Goal: Ask a question: Seek information or help from site administrators or community

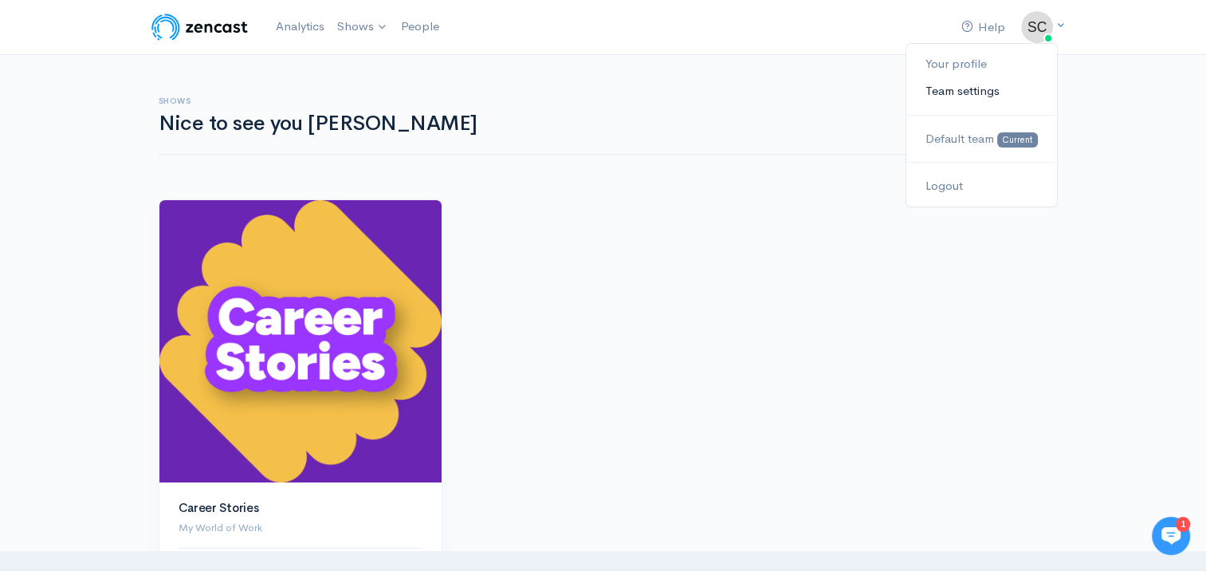
click at [998, 87] on link "Team settings" at bounding box center [981, 91] width 150 height 28
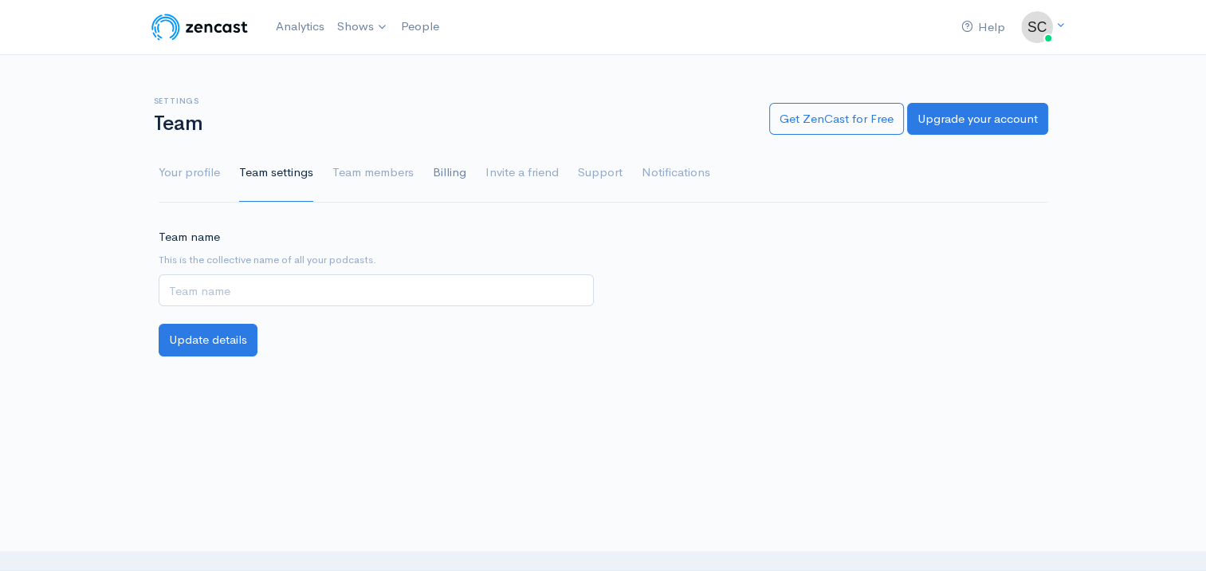
click at [452, 181] on link "Billing" at bounding box center [449, 172] width 33 height 57
click at [442, 169] on link "Billing" at bounding box center [449, 172] width 33 height 57
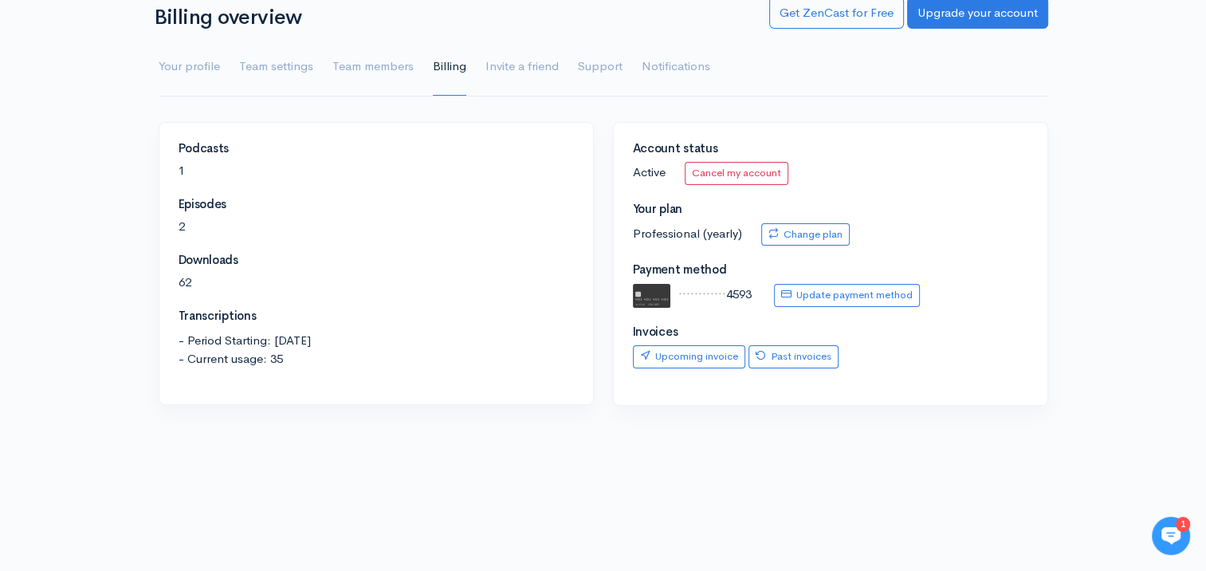
scroll to position [6, 0]
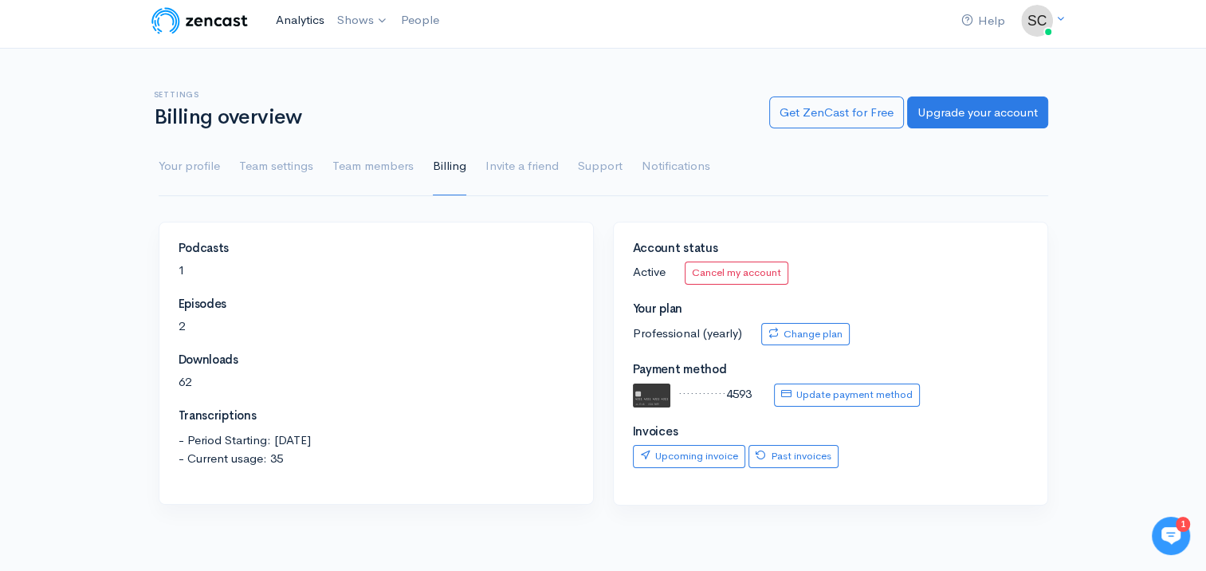
click at [302, 29] on link "Analytics" at bounding box center [299, 20] width 61 height 34
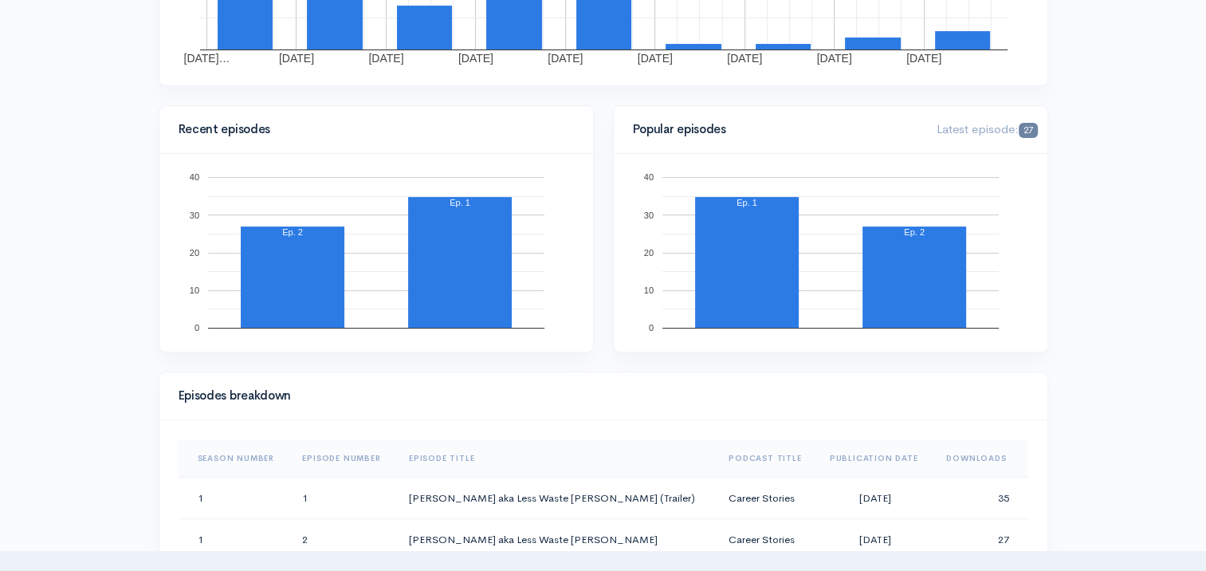
scroll to position [84, 0]
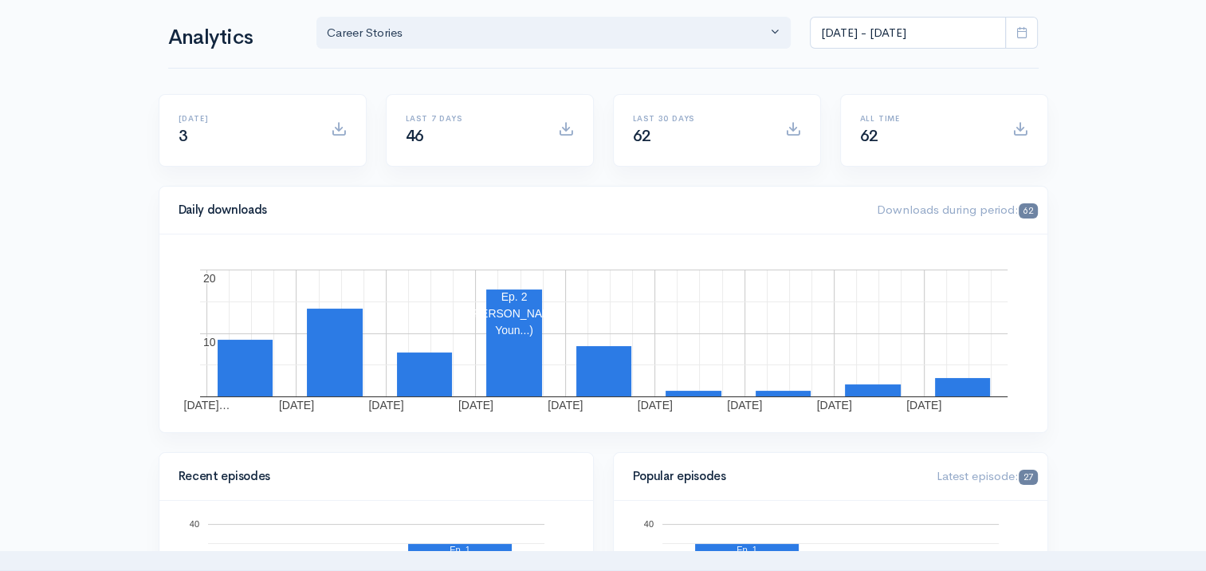
drag, startPoint x: 1130, startPoint y: 308, endPoint x: 1132, endPoint y: 175, distance: 132.3
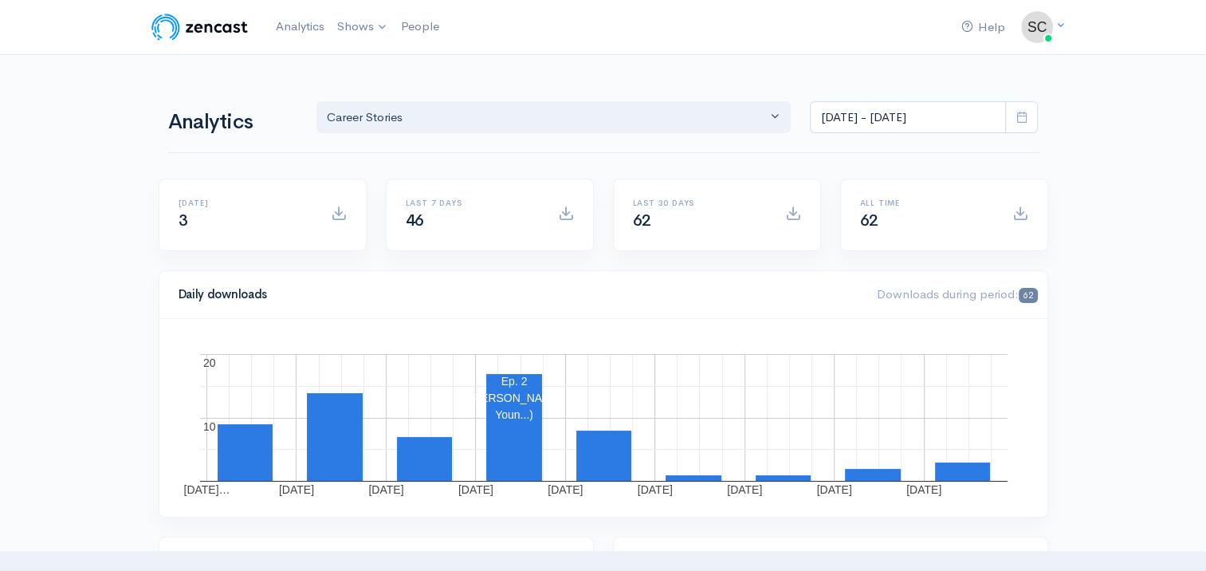
scroll to position [0, 0]
click at [283, 31] on link "Analytics" at bounding box center [299, 27] width 61 height 34
drag, startPoint x: 773, startPoint y: 440, endPoint x: 788, endPoint y: 197, distance: 243.6
click at [996, 43] on link "Help" at bounding box center [983, 27] width 57 height 34
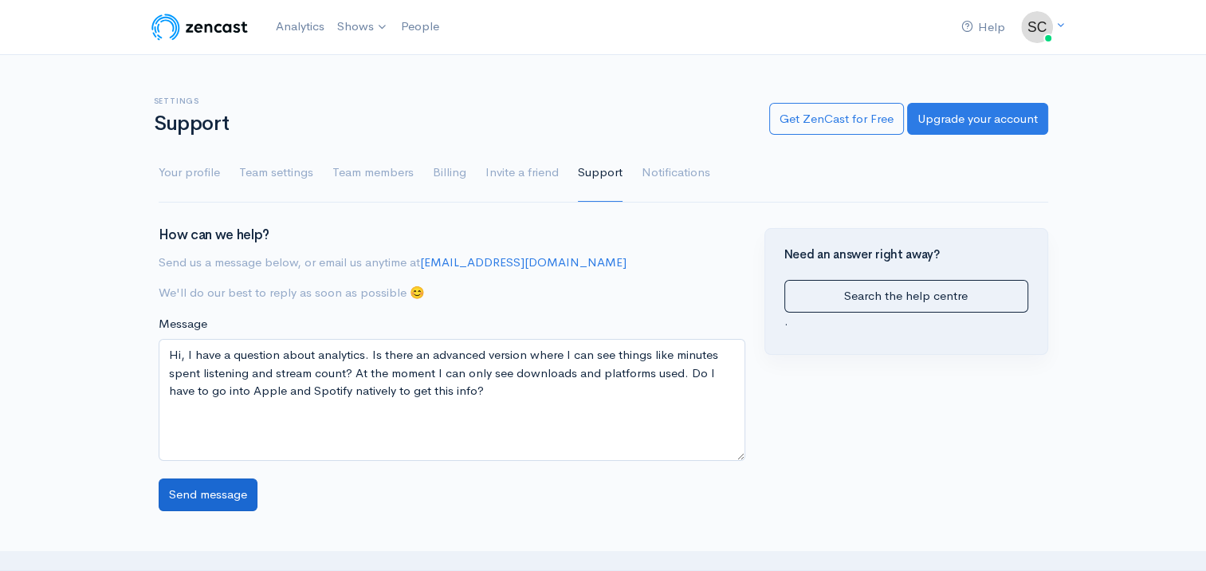
type textarea "Hi, I have a question about analytics. Is there an advanced version where I can…"
click at [242, 489] on input "Send message" at bounding box center [208, 494] width 99 height 33
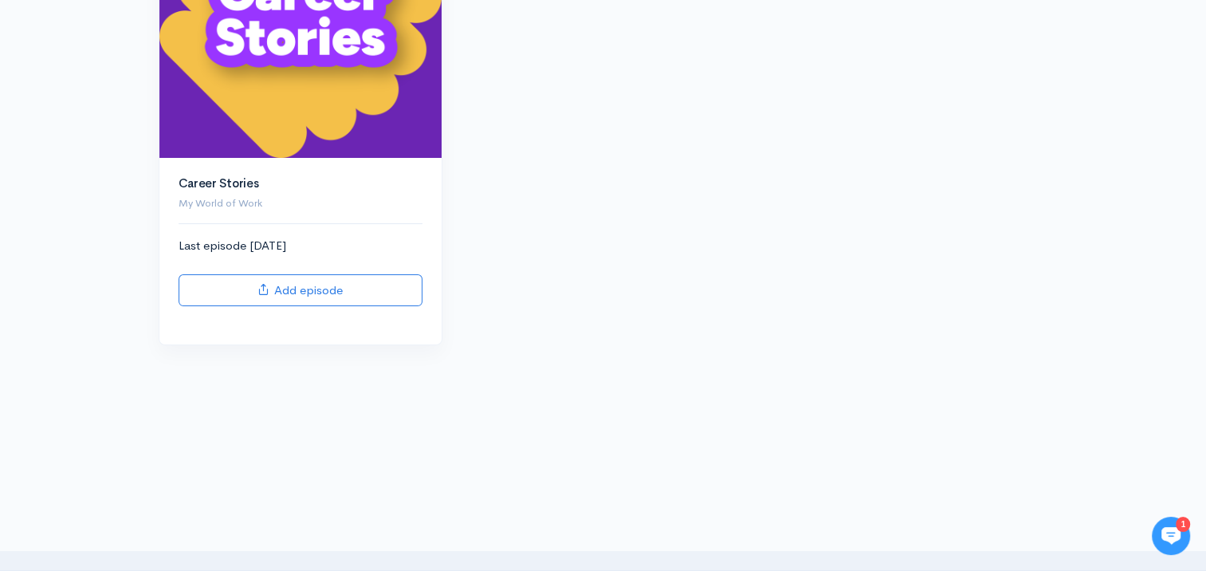
click at [1163, 530] on icon at bounding box center [1170, 536] width 19 height 18
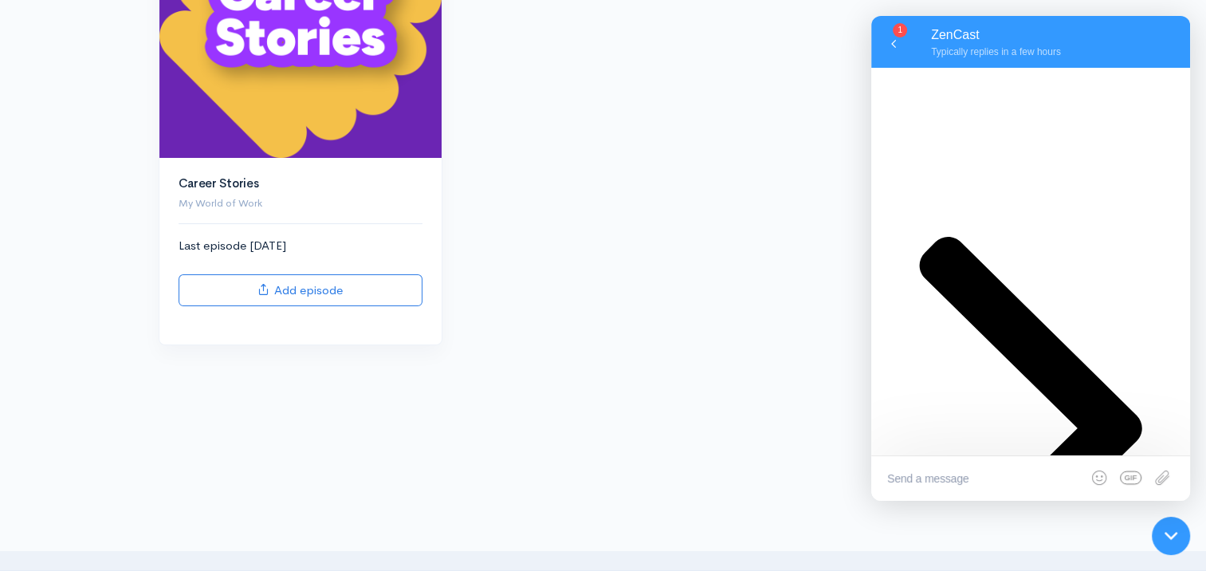
scroll to position [1188, 0]
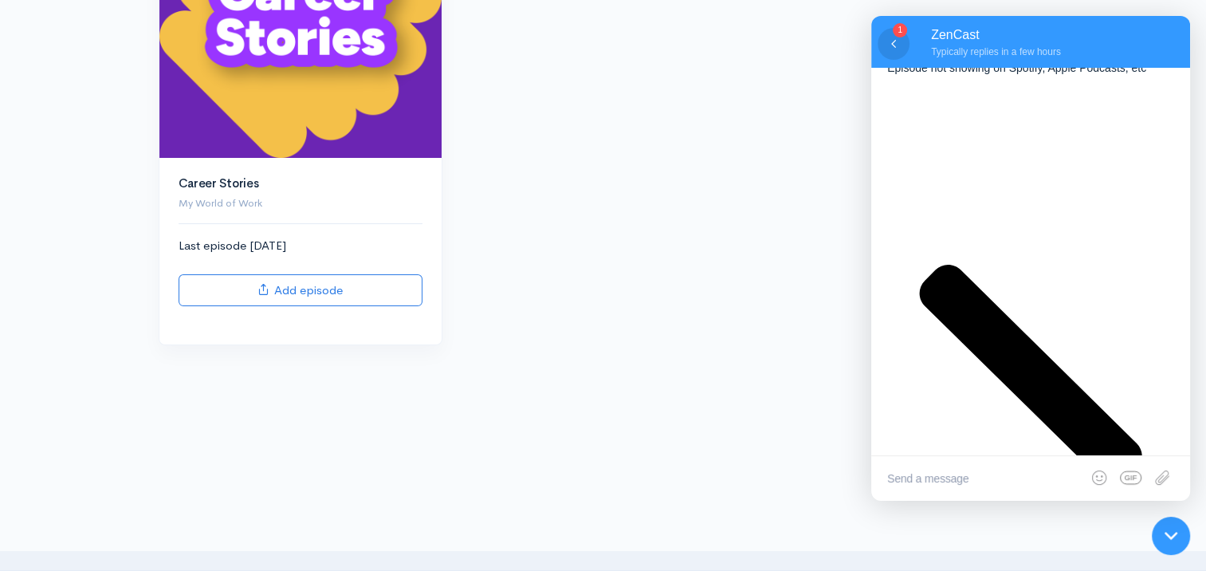
click at [893, 48] on icon at bounding box center [894, 44] width 16 height 16
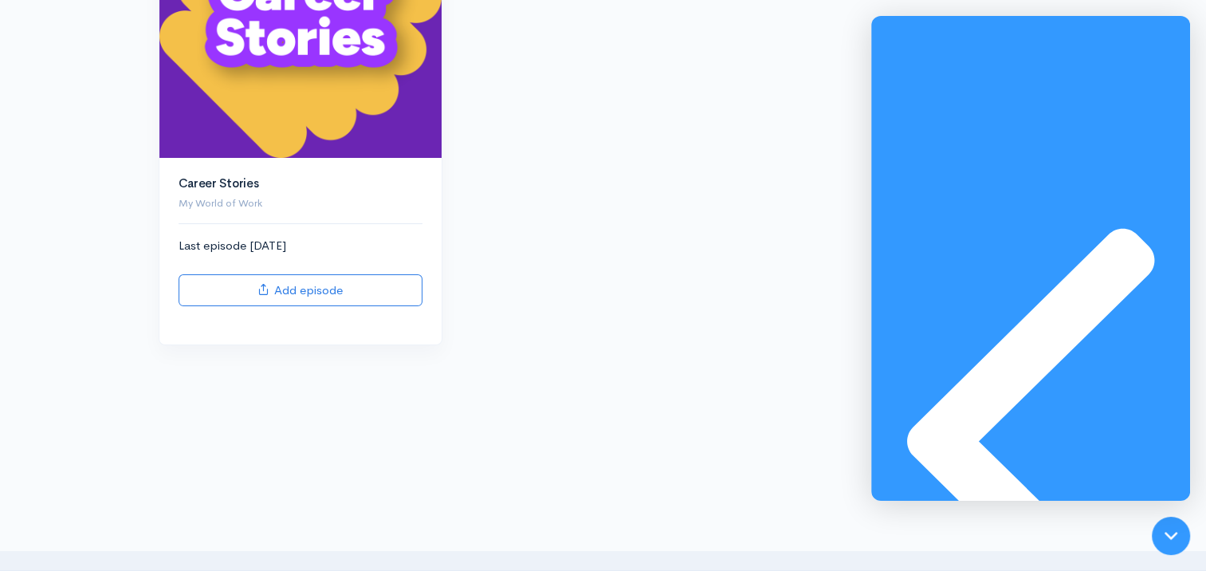
scroll to position [0, 0]
type textarea "Hi, I have a question on analytics. Am I able to get metrics like stream count …"
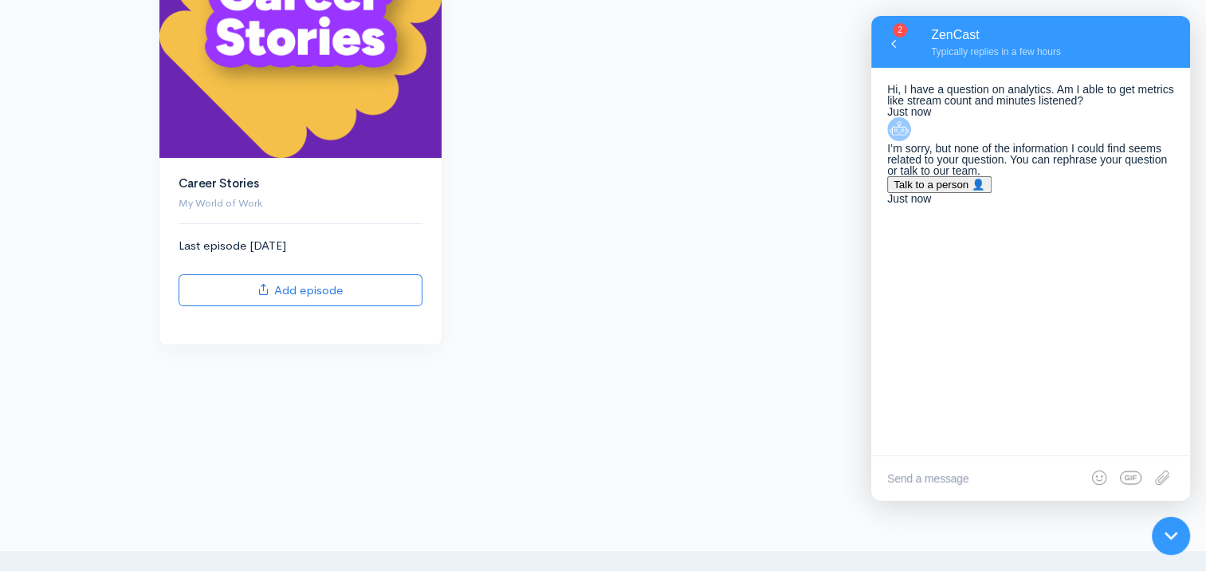
click at [992, 193] on button "Talk to a person 👤" at bounding box center [939, 184] width 104 height 17
